Goal: Task Accomplishment & Management: Complete application form

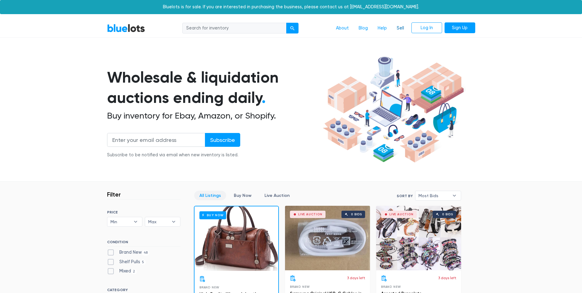
click at [404, 25] on link "Sell" at bounding box center [400, 28] width 17 height 12
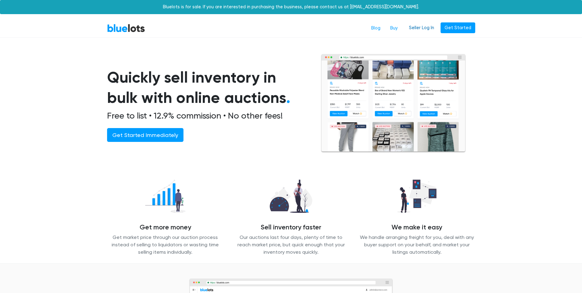
click at [420, 28] on link "Seller Log In" at bounding box center [421, 27] width 33 height 11
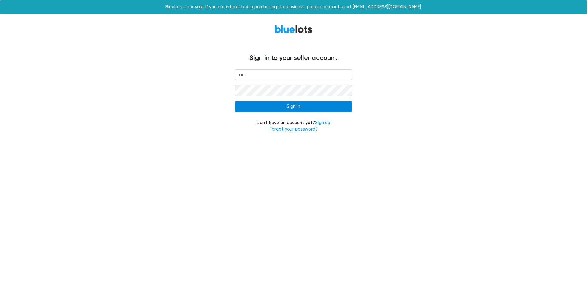
type input "[EMAIL_ADDRESS][DOMAIN_NAME]"
click at [292, 105] on input "Sign In" at bounding box center [293, 106] width 117 height 11
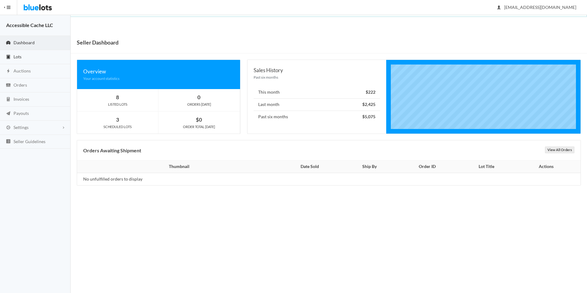
click at [16, 56] on span "Lots" at bounding box center [18, 56] width 8 height 5
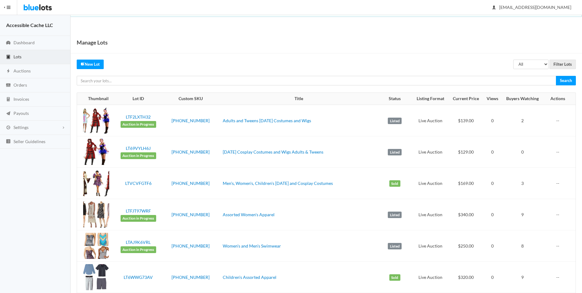
click at [220, 121] on td "Adults and Tweens Halloween Costumes and Wigs" at bounding box center [298, 121] width 157 height 32
drag, startPoint x: 313, startPoint y: 119, endPoint x: 212, endPoint y: 119, distance: 100.7
click at [220, 119] on td "Adults and Tweens Halloween Costumes and Wigs" at bounding box center [298, 121] width 157 height 32
copy link "Adults and Tweens [DATE] Costumes and Wigs"
click at [92, 62] on link "New Lot" at bounding box center [90, 65] width 27 height 10
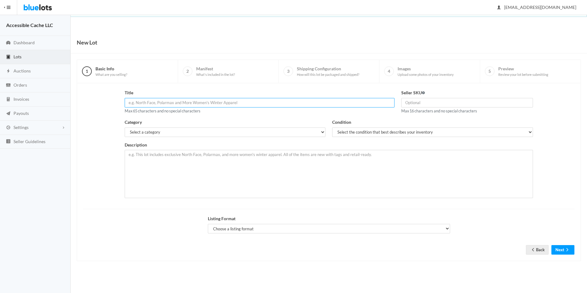
click at [127, 100] on input "text" at bounding box center [260, 103] width 270 height 10
paste input "Adults and Tweens Halloween Costumes and Wigs"
click at [129, 103] on input "Adults and Tweens Halloween Costumes and Wigs" at bounding box center [260, 103] width 270 height 10
click at [167, 103] on input "Assorted Adults and Tweens Halloween Costumes and Wigs" at bounding box center [260, 103] width 270 height 10
type input "Assorted Adults and Teens [DATE] Costumes and Wigs"
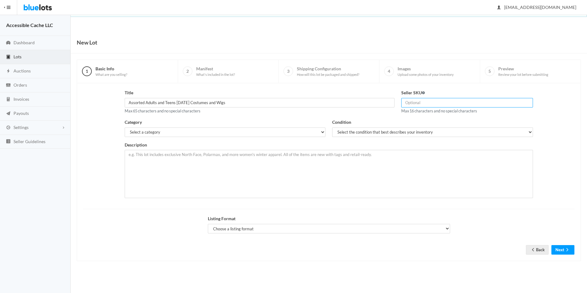
click at [406, 102] on input "text" at bounding box center [467, 103] width 132 height 10
type input "[PHONE_NUMBER]"
click at [132, 129] on select "Select a category Electronics Clothing, Shoes & Accessories Appliances Home & G…" at bounding box center [225, 132] width 201 height 10
select select "2"
click at [125, 127] on select "Select a category Electronics Clothing, Shoes & Accessories Appliances Home & G…" at bounding box center [225, 132] width 201 height 10
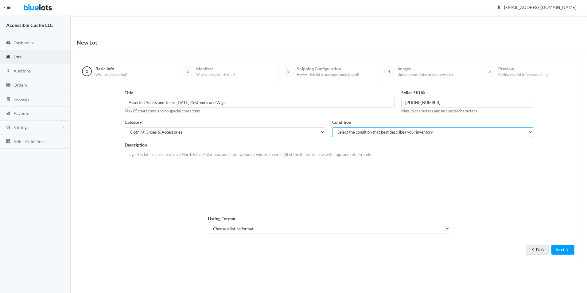
click at [341, 131] on select "Select the condition that best describes your inventory Brand New Shelf Pulls C…" at bounding box center [432, 132] width 201 height 10
select select "2"
click at [332, 127] on select "Select the condition that best describes your inventory Brand New Shelf Pulls C…" at bounding box center [432, 132] width 201 height 10
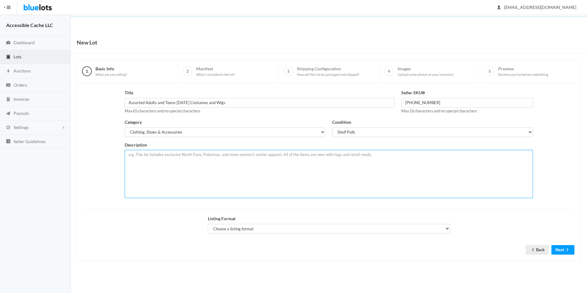
click at [133, 154] on textarea at bounding box center [329, 174] width 408 height 48
click at [264, 179] on textarea "Assorted Adult and Tweens Halloween and Cosplay Costumes. Shelf Pulls. 48 Items…" at bounding box center [329, 174] width 408 height 48
type textarea "Assorted Adult and Tweens Halloween and Cosplay Costumes. Shelf Pulls. 48 Items…"
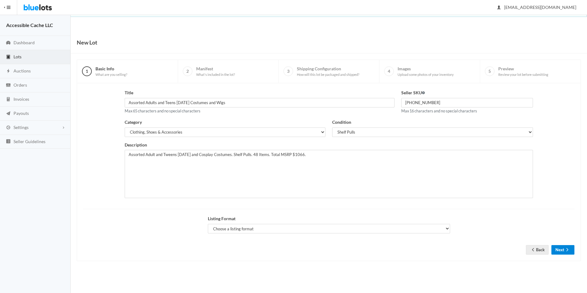
click at [561, 247] on button "Next" at bounding box center [562, 250] width 23 height 10
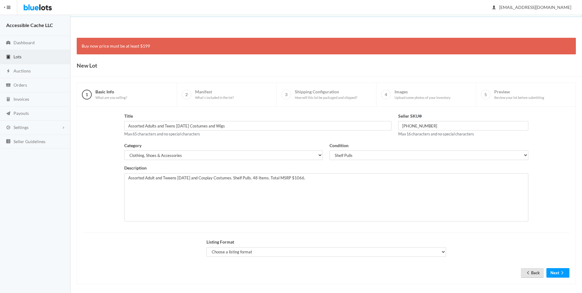
click at [529, 270] on icon "arrow back" at bounding box center [528, 272] width 6 height 5
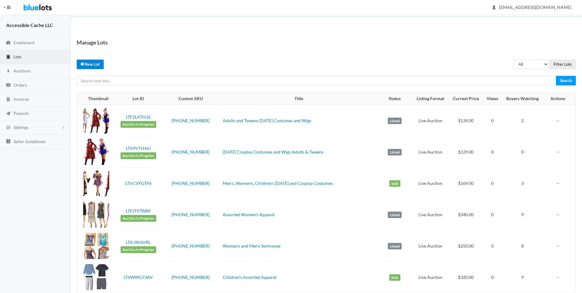
click at [85, 62] on link "New Lot" at bounding box center [90, 65] width 27 height 10
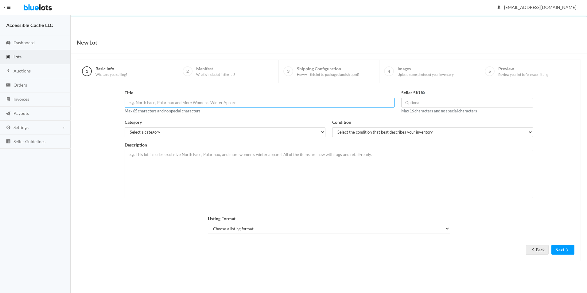
click at [129, 102] on input "text" at bounding box center [260, 103] width 270 height 10
type input "m"
click at [254, 112] on div "Title Assorted Max 65 characters and no special characters" at bounding box center [260, 101] width 270 height 25
click at [169, 103] on input "Assorted" at bounding box center [260, 103] width 270 height 10
type input "Assorted Adults and Teens Halloween Costumes and Wigs"
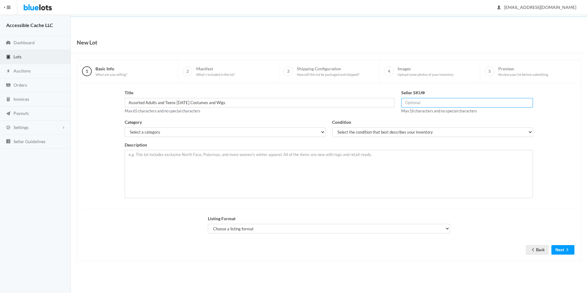
type input "2025-48-1066"
click at [138, 131] on select "Select a category Electronics Clothing, Shoes & Accessories Appliances Home & G…" at bounding box center [225, 132] width 201 height 10
select select "2"
click at [125, 127] on select "Select a category Electronics Clothing, Shoes & Accessories Appliances Home & G…" at bounding box center [225, 132] width 201 height 10
click at [343, 132] on select "Select the condition that best describes your inventory Brand New Shelf Pulls C…" at bounding box center [432, 132] width 201 height 10
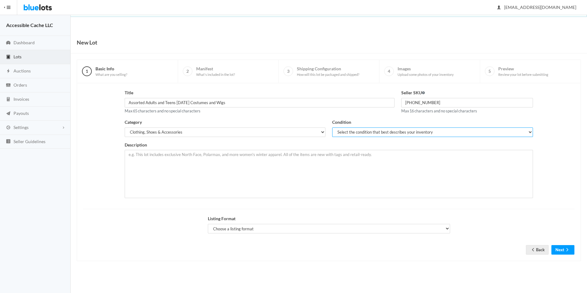
select select "2"
click at [332, 127] on select "Select the condition that best describes your inventory Brand New Shelf Pulls C…" at bounding box center [432, 132] width 201 height 10
click at [218, 229] on select "Choose a listing format Auction Buy Now" at bounding box center [329, 229] width 242 height 10
select select "true"
click at [208, 224] on select "Choose a listing format Auction Buy Now" at bounding box center [329, 229] width 242 height 10
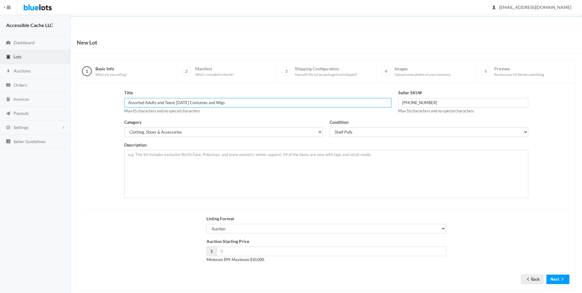
drag, startPoint x: 129, startPoint y: 101, endPoint x: 229, endPoint y: 103, distance: 100.1
click at [229, 103] on input "Assorted Adults and Teens Halloween Costumes and Wigs" at bounding box center [257, 103] width 267 height 10
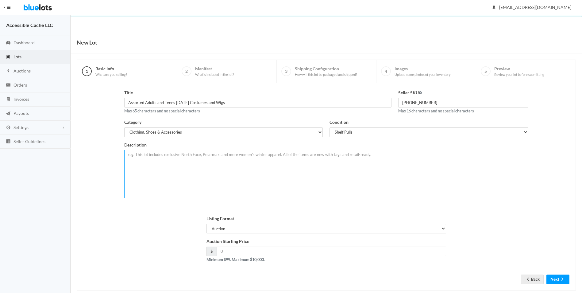
click at [130, 155] on textarea at bounding box center [326, 174] width 404 height 48
paste textarea "Assorted Adults and Teens Halloween Costumes and Wigs"
click at [167, 156] on textarea "Assorted Adults and Teens Halloween Costumes and Wigs" at bounding box center [326, 174] width 404 height 48
click at [232, 156] on textarea "Assorted Adults and Tweens Halloween Costumes and Wigs" at bounding box center [326, 174] width 404 height 48
type textarea "Assorted Adults and Tweens Halloween Costumes and Wigs. Shelf Pulls. 48 Items. …"
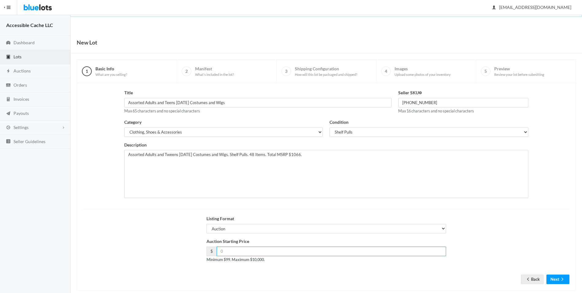
click at [219, 251] on input "number" at bounding box center [332, 251] width 230 height 10
type input "165.00"
click at [255, 276] on div "Title Assorted Adults and Teens Halloween Costumes and Wigs Max 65 characters a…" at bounding box center [326, 186] width 486 height 195
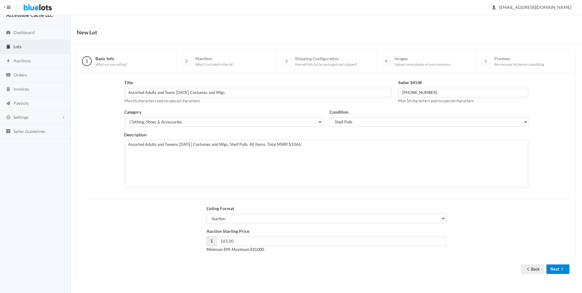
click at [552, 269] on button "Next" at bounding box center [558, 269] width 23 height 10
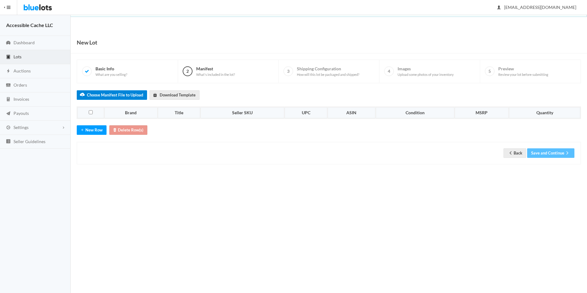
click at [110, 95] on label "Choose Manifest File to Upload" at bounding box center [112, 95] width 70 height 10
click at [0, 0] on input "Choose Manifest File to Upload" at bounding box center [0, 0] width 0 height 0
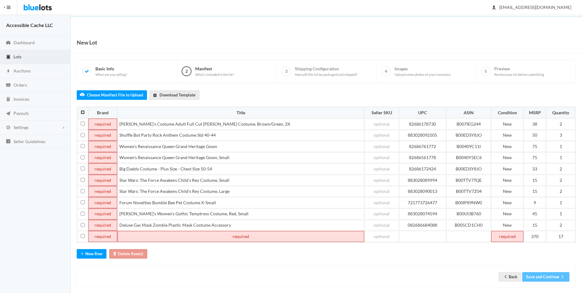
click at [83, 113] on input "checkbox" at bounding box center [83, 112] width 4 height 4
checkbox input "true"
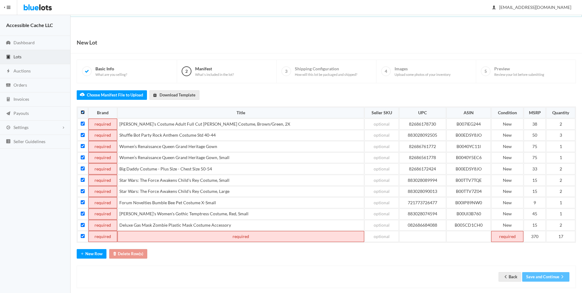
checkbox input "true"
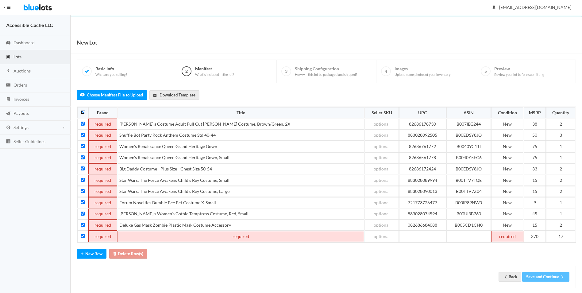
checkbox input "true"
click at [134, 251] on button "Delete Row(s)" at bounding box center [128, 254] width 38 height 10
checkbox input "false"
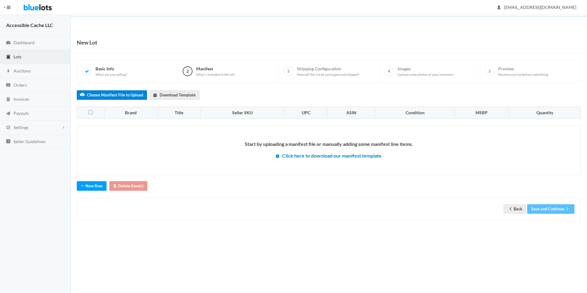
click at [116, 92] on label "Choose Manifest File to Upload" at bounding box center [112, 95] width 70 height 10
click at [0, 0] on input "Choose Manifest File to Upload" at bounding box center [0, 0] width 0 height 0
click at [119, 131] on div "Start by uploading a manifest file or manually adding some manifest line items.…" at bounding box center [329, 150] width 504 height 50
click at [163, 146] on div "Start by uploading a manifest file or manually adding some manifest line items." at bounding box center [328, 144] width 503 height 6
click at [511, 208] on icon "arrow back" at bounding box center [510, 208] width 6 height 5
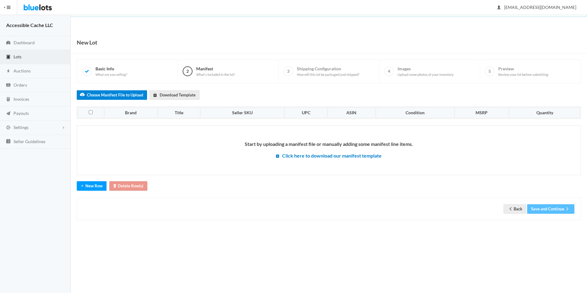
click at [116, 92] on label "Choose Manifest File to Upload" at bounding box center [112, 95] width 70 height 10
click at [0, 0] on input "Choose Manifest File to Upload" at bounding box center [0, 0] width 0 height 0
click at [391, 199] on div "Back Save and Continue" at bounding box center [329, 209] width 504 height 22
click at [111, 94] on label "Choose Manifest File to Upload" at bounding box center [112, 95] width 70 height 10
click at [0, 0] on input "Choose Manifest File to Upload" at bounding box center [0, 0] width 0 height 0
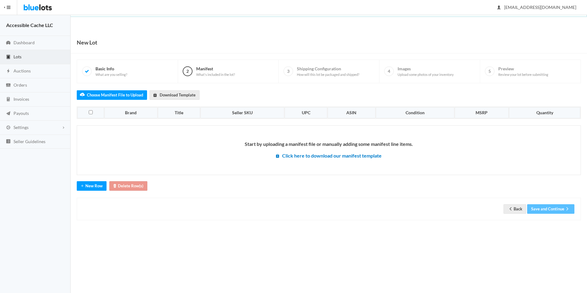
click at [198, 214] on div "Back Save and Continue" at bounding box center [329, 209] width 504 height 22
click at [151, 146] on div "Start by uploading a manifest file or manually adding some manifest line items." at bounding box center [328, 144] width 503 height 6
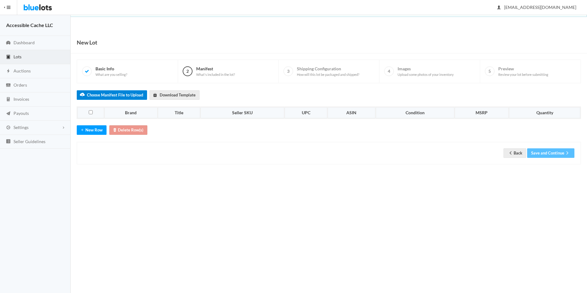
click at [107, 93] on label "Choose Manifest File to Upload" at bounding box center [112, 95] width 70 height 10
click at [0, 0] on input "Choose Manifest File to Upload" at bounding box center [0, 0] width 0 height 0
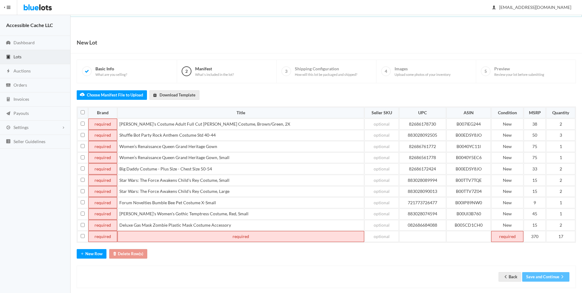
drag, startPoint x: 265, startPoint y: 282, endPoint x: 252, endPoint y: 269, distance: 18.2
click at [265, 282] on div "Back Save and Continue" at bounding box center [326, 276] width 499 height 22
click at [83, 109] on th at bounding box center [82, 112] width 11 height 11
click at [84, 111] on input "checkbox" at bounding box center [83, 112] width 4 height 4
checkbox input "true"
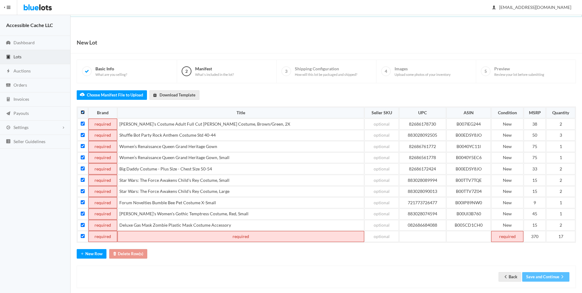
checkbox input "true"
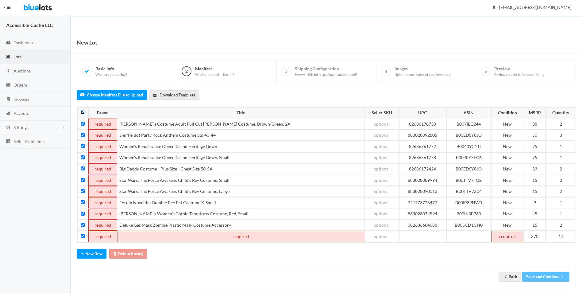
checkbox input "true"
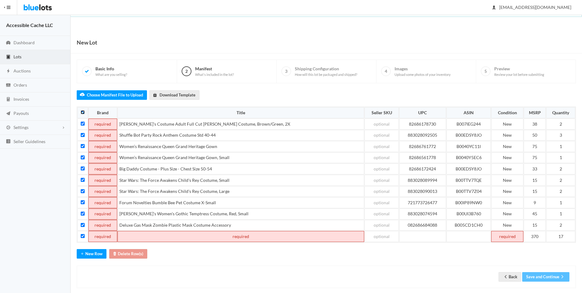
checkbox input "true"
click at [127, 254] on button "Delete Row(s)" at bounding box center [128, 254] width 38 height 10
checkbox input "false"
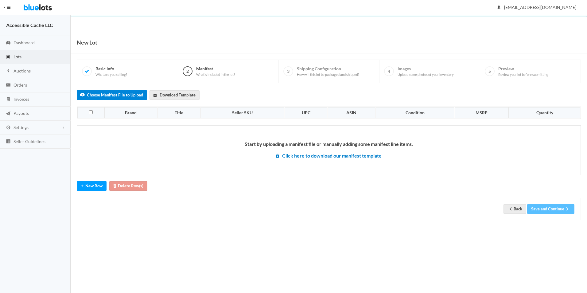
click at [109, 95] on label "Choose Manifest File to Upload" at bounding box center [112, 95] width 70 height 10
click at [0, 0] on input "Choose Manifest File to Upload" at bounding box center [0, 0] width 0 height 0
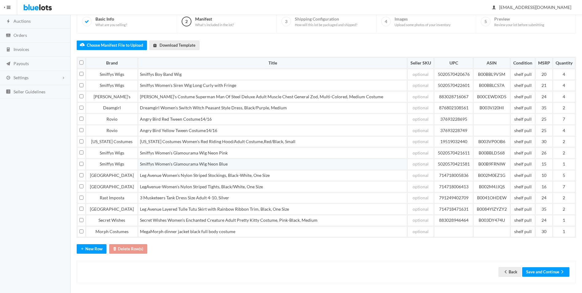
scroll to position [52, 0]
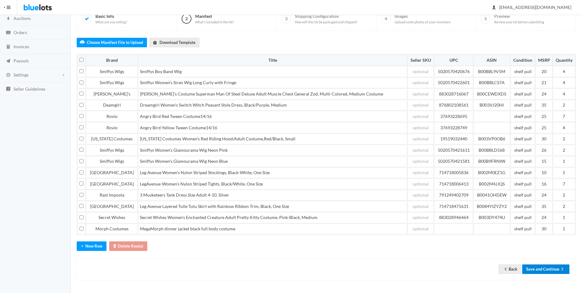
click at [543, 269] on button "Save and Continue" at bounding box center [545, 269] width 47 height 10
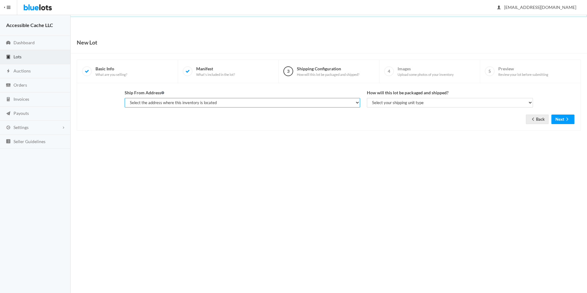
click at [357, 103] on select "Select the address where this inventory is located Mari, A Cache, [STREET_ADDRE…" at bounding box center [242, 103] width 235 height 10
select select "10313"
click at [125, 98] on select "Select the address where this inventory is located Mari, A Cache, 4251 Rhoda Dr…" at bounding box center [242, 103] width 235 height 10
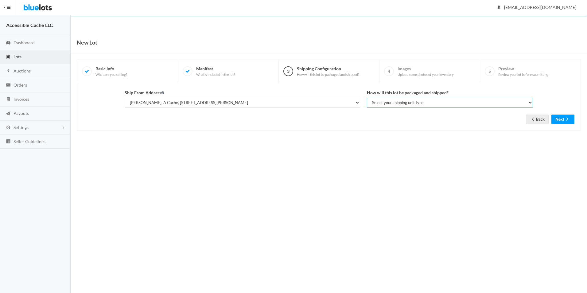
click at [529, 102] on select "Select your shipping unit type Parcel Pallet Truckload" at bounding box center [450, 103] width 166 height 10
select select "parcel"
click at [367, 98] on select "Select your shipping unit type Parcel Pallet Truckload" at bounding box center [450, 103] width 166 height 10
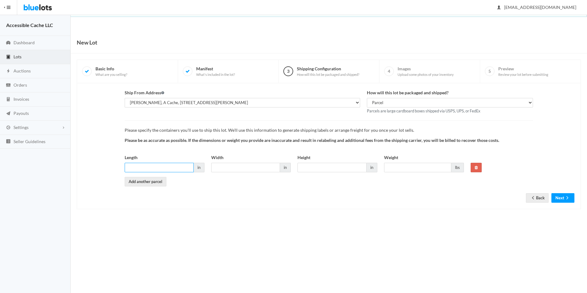
click at [131, 169] on input "Length" at bounding box center [159, 168] width 69 height 10
type input "23"
click at [224, 166] on input "Width" at bounding box center [245, 168] width 69 height 10
type input "17"
click at [306, 164] on input "Height" at bounding box center [331, 168] width 69 height 10
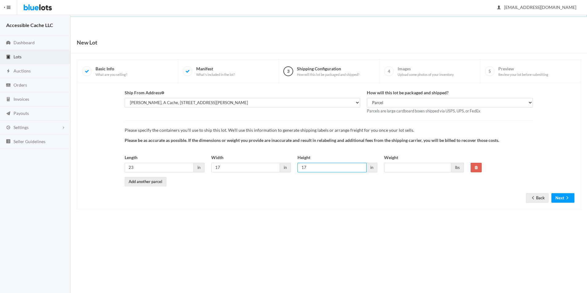
type input "17"
click at [385, 166] on input "Weight" at bounding box center [417, 168] width 67 height 10
click at [390, 166] on input "Weight" at bounding box center [417, 168] width 67 height 10
type input "30"
click at [375, 201] on div "Ship From Address Select the address where this inventory is located Mari, A Ca…" at bounding box center [328, 145] width 491 height 113
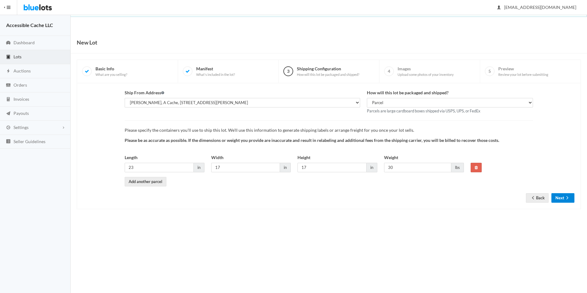
click at [562, 198] on button "Next" at bounding box center [562, 198] width 23 height 10
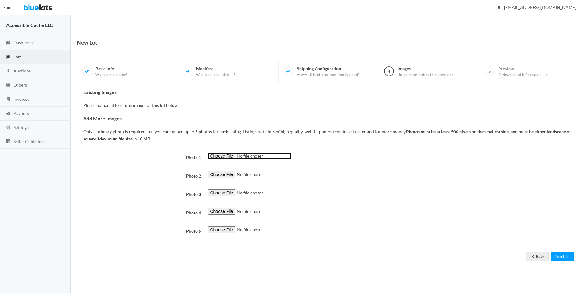
click at [219, 155] on input "file" at bounding box center [249, 156] width 83 height 7
click at [221, 154] on input "file" at bounding box center [249, 156] width 83 height 7
type input "C:\fakepath\Angry Bird Costumes - Combo 2.jpg"
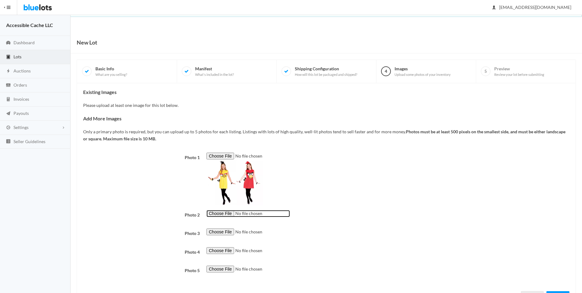
click at [219, 214] on input "file" at bounding box center [248, 213] width 83 height 7
type input "C:\fakepath\Leg Avenue Nylon Striped Tights & Stockings - combo 2.jpg"
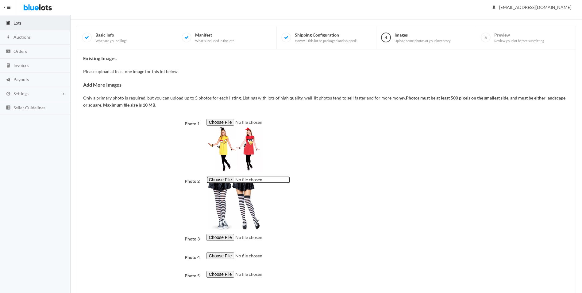
scroll to position [66, 0]
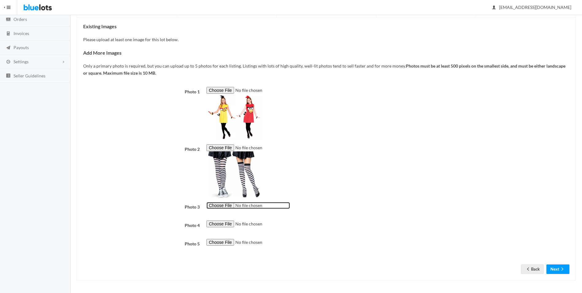
click at [213, 205] on input "file" at bounding box center [248, 205] width 83 height 7
type input "C:\fakepath\Dreamgirl Switch Witch & Red Hood Costumes - combo 2.jpg"
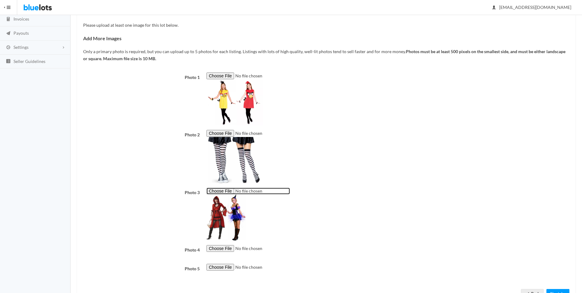
scroll to position [105, 0]
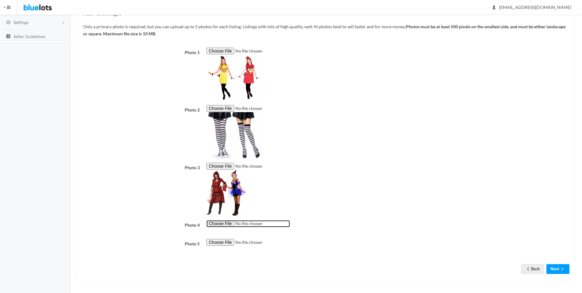
click at [217, 222] on input "file" at bounding box center [248, 223] width 83 height 7
click at [215, 222] on input "file" at bounding box center [248, 223] width 83 height 7
type input "C:\fakepath\[PERSON_NAME]'s Siren Wig.jpg"
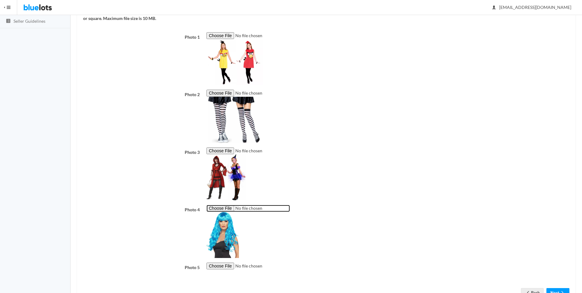
scroll to position [144, 0]
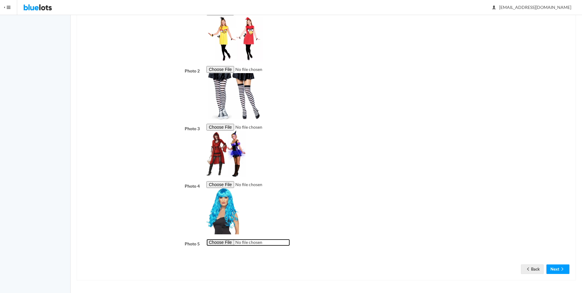
click at [215, 242] on input "file" at bounding box center [248, 242] width 83 height 7
type input "C:\fakepath\Smiffys Glamorous Wig neon geen.jpg"
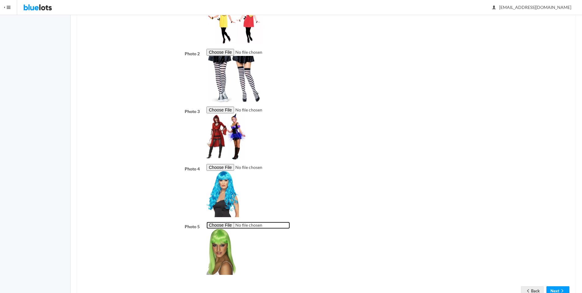
scroll to position [183, 0]
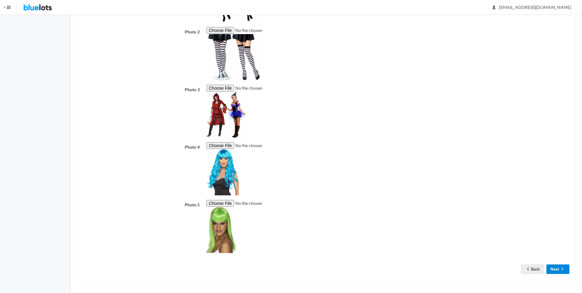
click at [555, 268] on button "Next" at bounding box center [558, 269] width 23 height 10
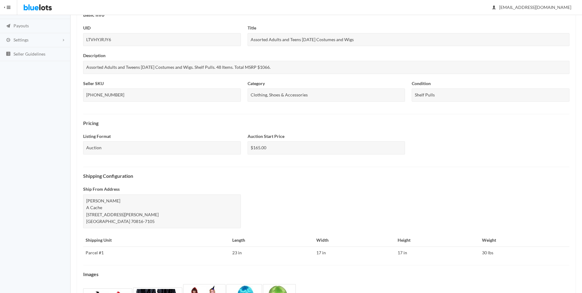
scroll to position [156, 0]
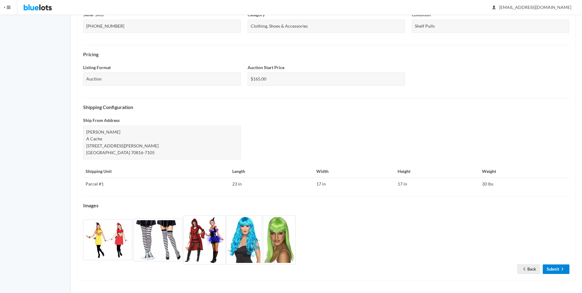
click at [553, 268] on link "Submit" at bounding box center [556, 269] width 27 height 10
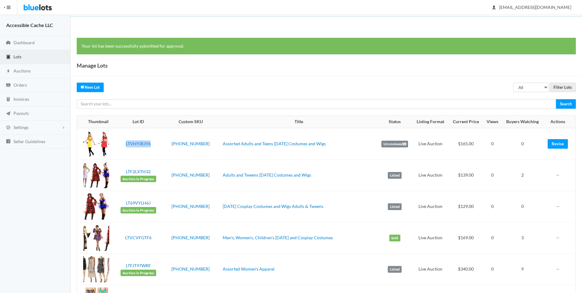
drag, startPoint x: 161, startPoint y: 141, endPoint x: 126, endPoint y: 144, distance: 35.1
click at [126, 144] on td "LTVHYJRJY6" at bounding box center [138, 144] width 45 height 32
drag, startPoint x: 126, startPoint y: 144, endPoint x: 148, endPoint y: 163, distance: 28.9
click at [148, 163] on td "LTF2LXTH32 Auction in Progress" at bounding box center [138, 175] width 45 height 31
drag, startPoint x: 323, startPoint y: 144, endPoint x: 214, endPoint y: 152, distance: 108.9
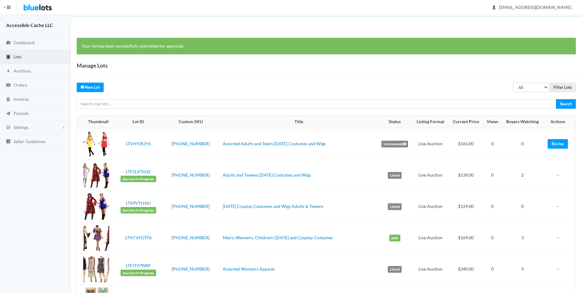
click at [220, 152] on td "Assorted Adults and Teens [DATE] Costumes and Wigs" at bounding box center [298, 144] width 157 height 32
drag, startPoint x: 214, startPoint y: 152, endPoint x: 296, endPoint y: 144, distance: 82.3
copy link "Assorted Adults and Teens [DATE] Costumes and Wigs"
click at [238, 160] on td "Adults and Tweens [DATE] Costumes and Wigs" at bounding box center [298, 175] width 157 height 31
drag, startPoint x: 122, startPoint y: 143, endPoint x: 152, endPoint y: 142, distance: 29.5
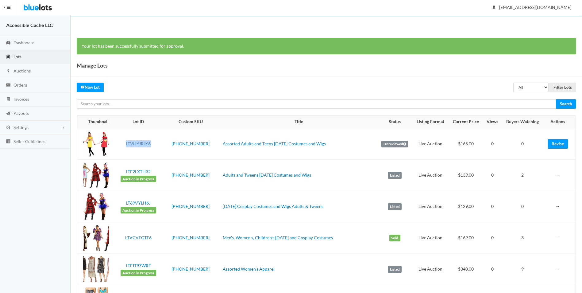
click at [152, 142] on td "LTVHYJRJY6" at bounding box center [138, 144] width 45 height 32
copy link "LTVHYJRJY6"
click at [182, 161] on td "[PHONE_NUMBER]" at bounding box center [191, 175] width 60 height 31
drag, startPoint x: 203, startPoint y: 143, endPoint x: 174, endPoint y: 145, distance: 29.2
click at [174, 145] on td "[PHONE_NUMBER]" at bounding box center [191, 144] width 60 height 32
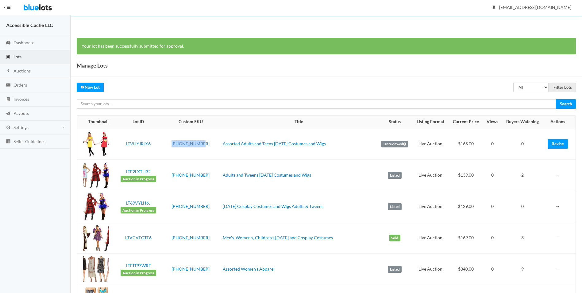
drag, startPoint x: 174, startPoint y: 145, endPoint x: 179, endPoint y: 143, distance: 5.4
copy link "[PHONE_NUMBER]"
